Goal: Task Accomplishment & Management: Complete application form

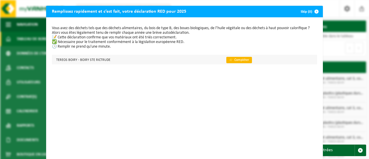
click at [237, 60] on link "👉 Compléter" at bounding box center [239, 60] width 26 height 6
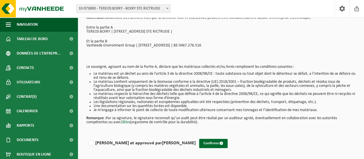
scroll to position [39, 0]
click at [92, 144] on label "Lu et approuvé par LOIC LAGOUCHE" at bounding box center [141, 142] width 109 height 9
click at [196, 135] on input "Lu et approuvé par LOIC LAGOUCHE" at bounding box center [196, 135] width 0 height 0
checkbox input "true"
click at [199, 143] on button "Confirmer" at bounding box center [213, 142] width 29 height 9
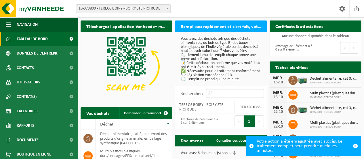
click at [56, 39] on link "Tableau de bord" at bounding box center [39, 39] width 78 height 14
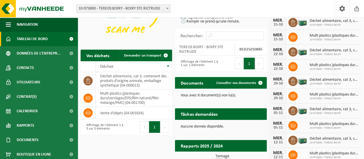
scroll to position [86, 0]
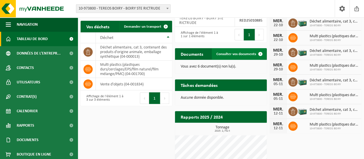
click at [243, 54] on span "Consulter vos documents" at bounding box center [237, 54] width 40 height 4
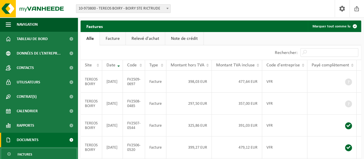
click at [175, 41] on link "Note de crédit" at bounding box center [184, 38] width 38 height 13
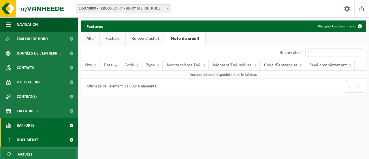
click at [59, 124] on link "Rapports" at bounding box center [39, 125] width 78 height 14
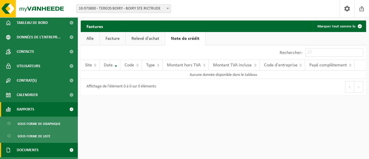
scroll to position [29, 0]
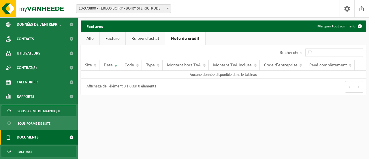
click at [53, 113] on span "Sous forme de graphique" at bounding box center [39, 110] width 43 height 11
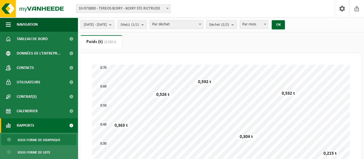
scroll to position [29, 0]
